Goal: Find specific page/section: Find specific page/section

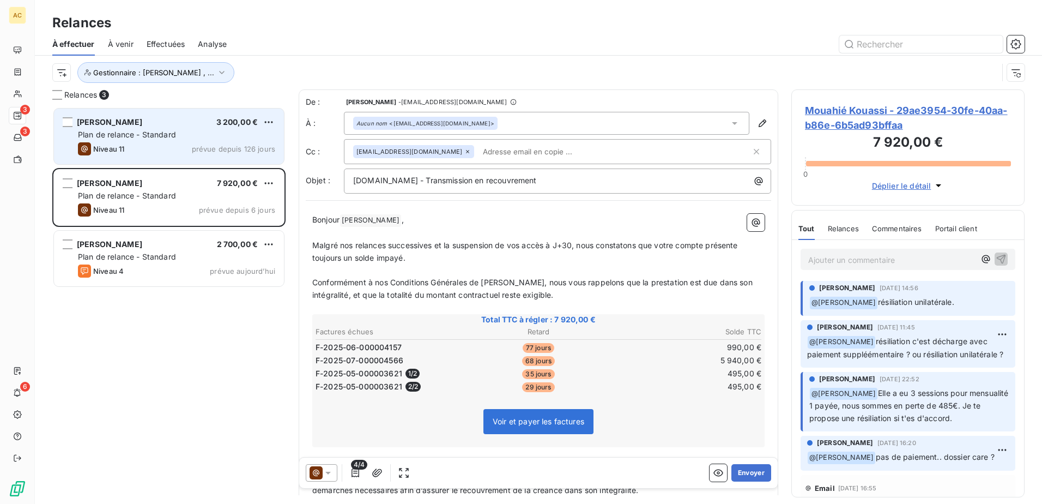
scroll to position [389, 225]
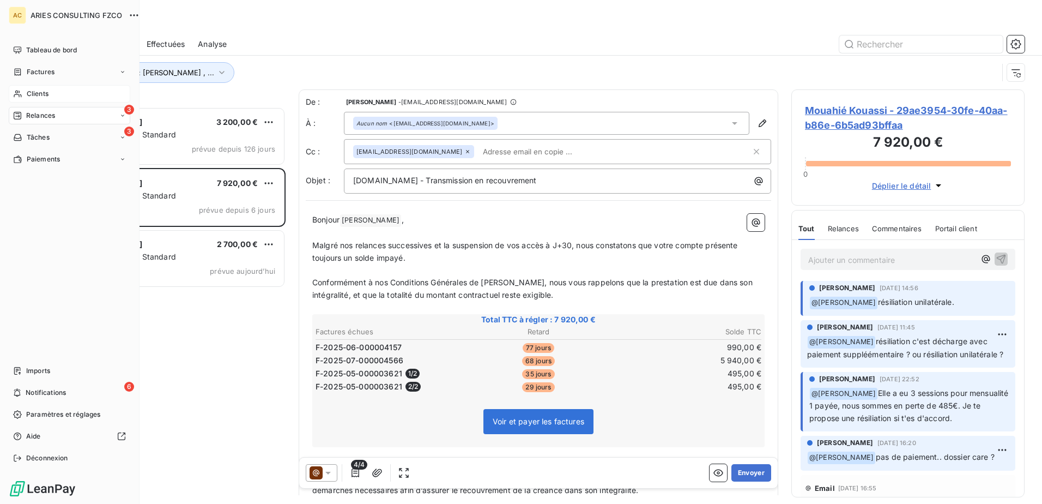
click at [28, 89] on span "Clients" at bounding box center [38, 94] width 22 height 10
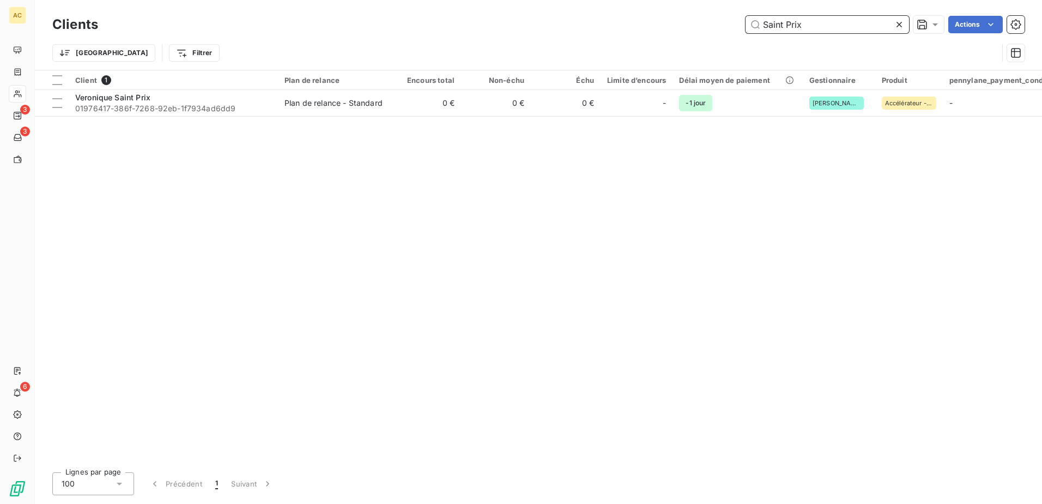
click at [820, 19] on input "Saint Prix" at bounding box center [828, 24] width 164 height 17
paste input "Morin"
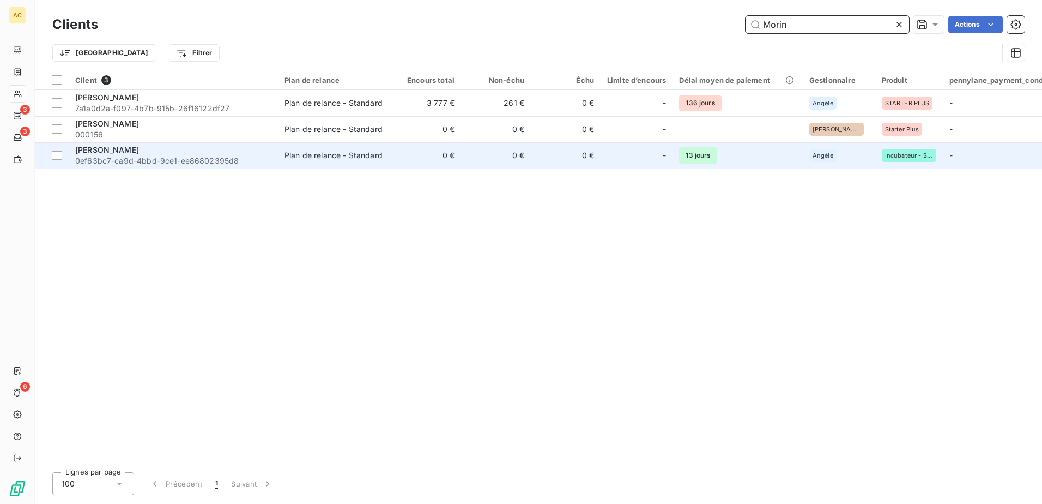
type input "Morin"
click at [147, 162] on span "0ef63bc7-ca9d-4bbd-9ce1-ee86802395d8" at bounding box center [173, 160] width 196 height 11
